Goal: Transaction & Acquisition: Purchase product/service

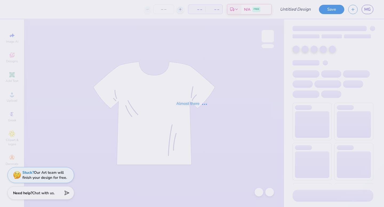
click at [186, 101] on div "Almost there" at bounding box center [191, 104] width 31 height 6
click at [331, 12] on div "Almost there" at bounding box center [192, 103] width 384 height 207
click at [338, 11] on div "Almost there" at bounding box center [192, 103] width 384 height 207
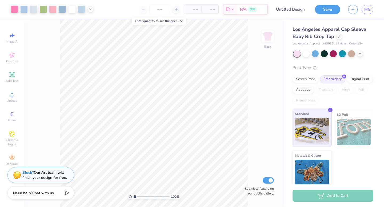
scroll to position [4, 0]
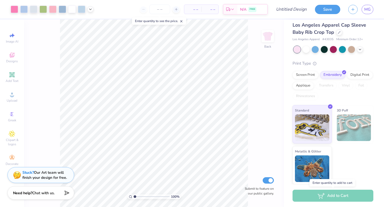
click at [335, 196] on div "Add to Cart" at bounding box center [332, 196] width 81 height 12
click at [335, 195] on div "Add to Cart" at bounding box center [332, 196] width 81 height 12
click at [310, 150] on span "Metallic & Glitter" at bounding box center [308, 151] width 26 height 6
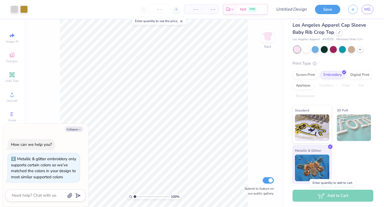
type textarea "x"
click at [335, 197] on div "Add to Cart" at bounding box center [332, 196] width 81 height 12
click at [167, 9] on input "number" at bounding box center [159, 10] width 21 height 10
click at [175, 10] on icon at bounding box center [176, 9] width 4 height 4
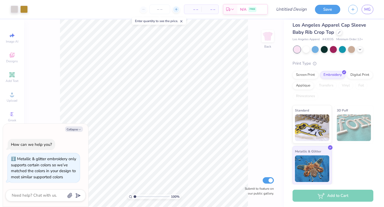
type input "12"
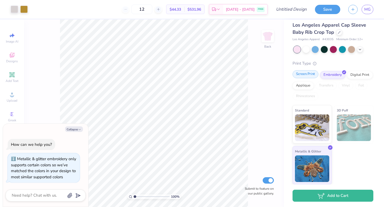
click at [301, 75] on div "Screen Print" at bounding box center [305, 74] width 26 height 8
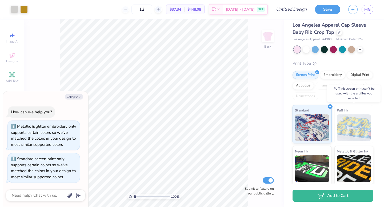
click at [353, 128] on img at bounding box center [354, 128] width 34 height 27
click at [351, 125] on img at bounding box center [354, 128] width 34 height 27
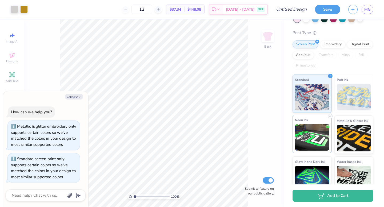
scroll to position [45, 0]
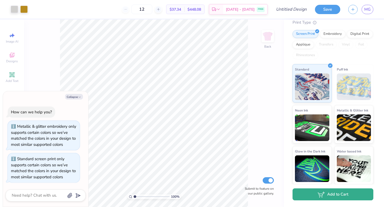
click at [340, 198] on button "Add to Cart" at bounding box center [332, 195] width 81 height 12
click at [337, 199] on button "Add to Cart" at bounding box center [332, 195] width 81 height 12
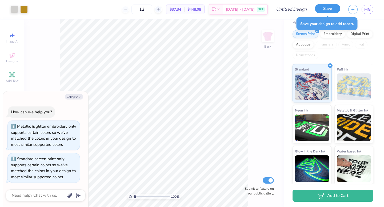
click at [328, 13] on button "Save" at bounding box center [327, 8] width 25 height 9
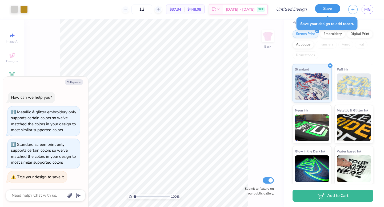
click at [326, 8] on button "Save" at bounding box center [327, 8] width 25 height 9
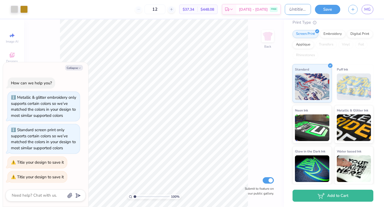
type textarea "x"
click at [295, 7] on input "Design Title" at bounding box center [298, 9] width 26 height 11
